Goal: Information Seeking & Learning: Learn about a topic

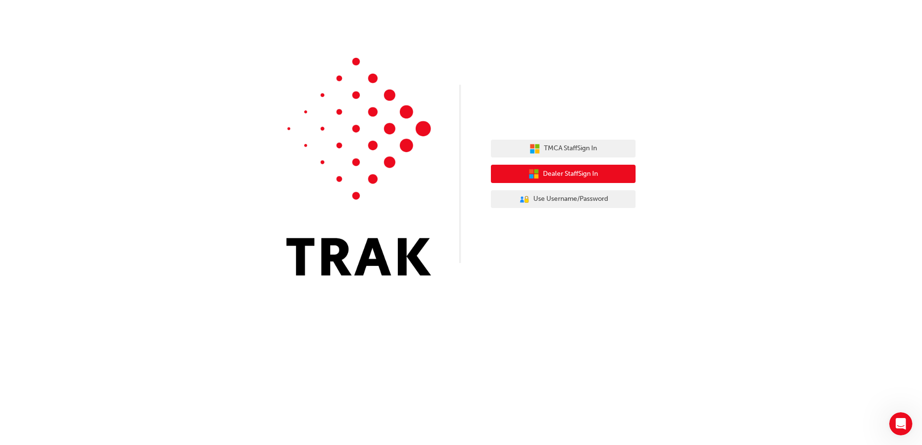
click at [530, 165] on div "TMCA Staff Sign In Dealer Staff Sign In User Authentication Icon - Blue Person,…" at bounding box center [563, 174] width 145 height 83
click at [534, 175] on icon "button" at bounding box center [536, 177] width 4 height 4
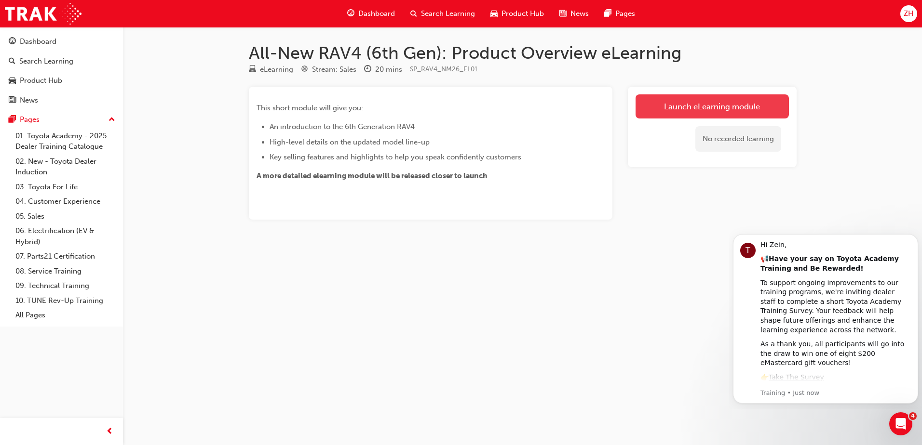
click at [683, 111] on link "Launch eLearning module" at bounding box center [711, 106] width 153 height 24
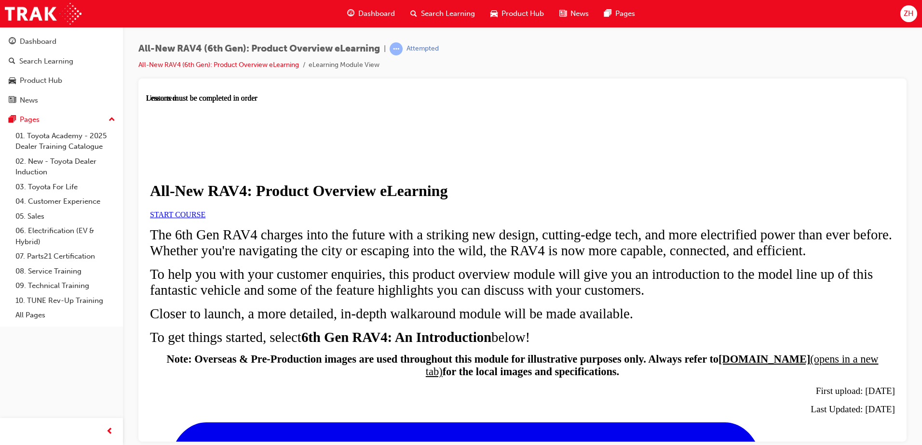
click at [205, 218] on link "START COURSE" at bounding box center [177, 214] width 55 height 8
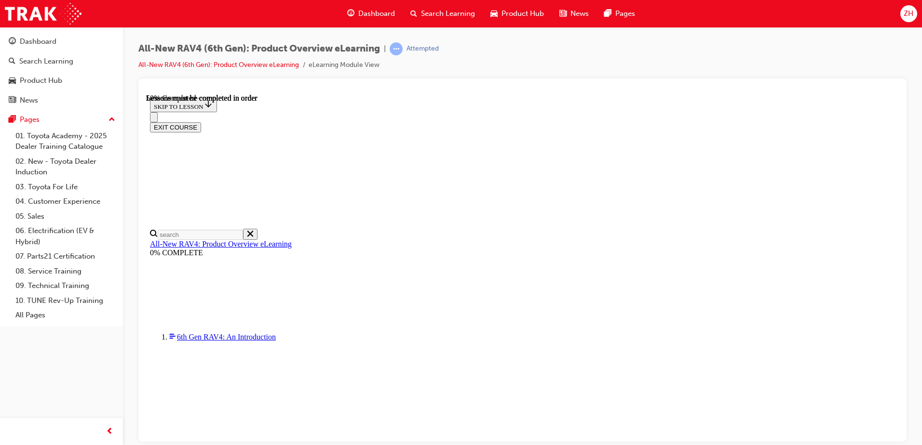
scroll to position [901, 0]
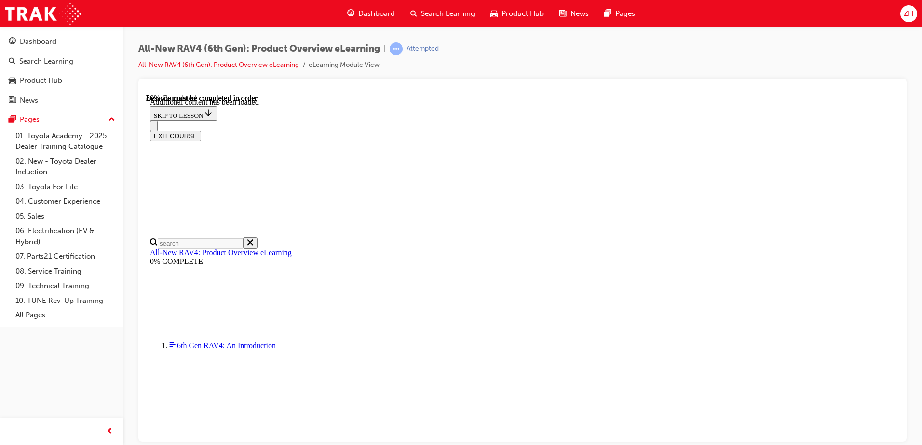
scroll to position [1416, 0]
drag, startPoint x: 362, startPoint y: 371, endPoint x: 704, endPoint y: 376, distance: 341.8
